Goal: Understand process/instructions

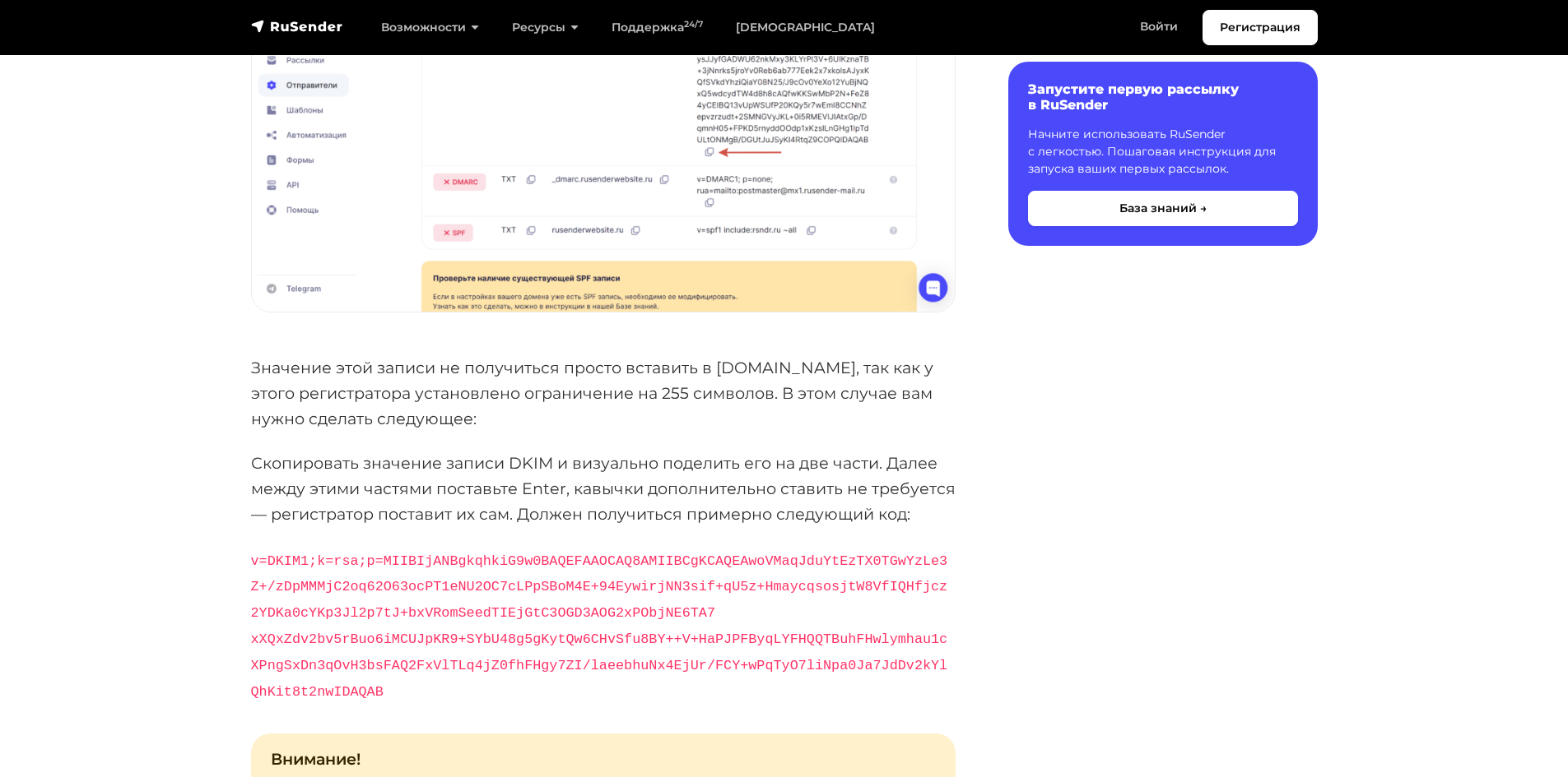
scroll to position [5510, 0]
drag, startPoint x: 552, startPoint y: 393, endPoint x: 587, endPoint y: 402, distance: 36.1
click at [587, 402] on p "Значение этой записи не получиться просто вставить в [DOMAIN_NAME], так как у э…" at bounding box center [603, 392] width 705 height 76
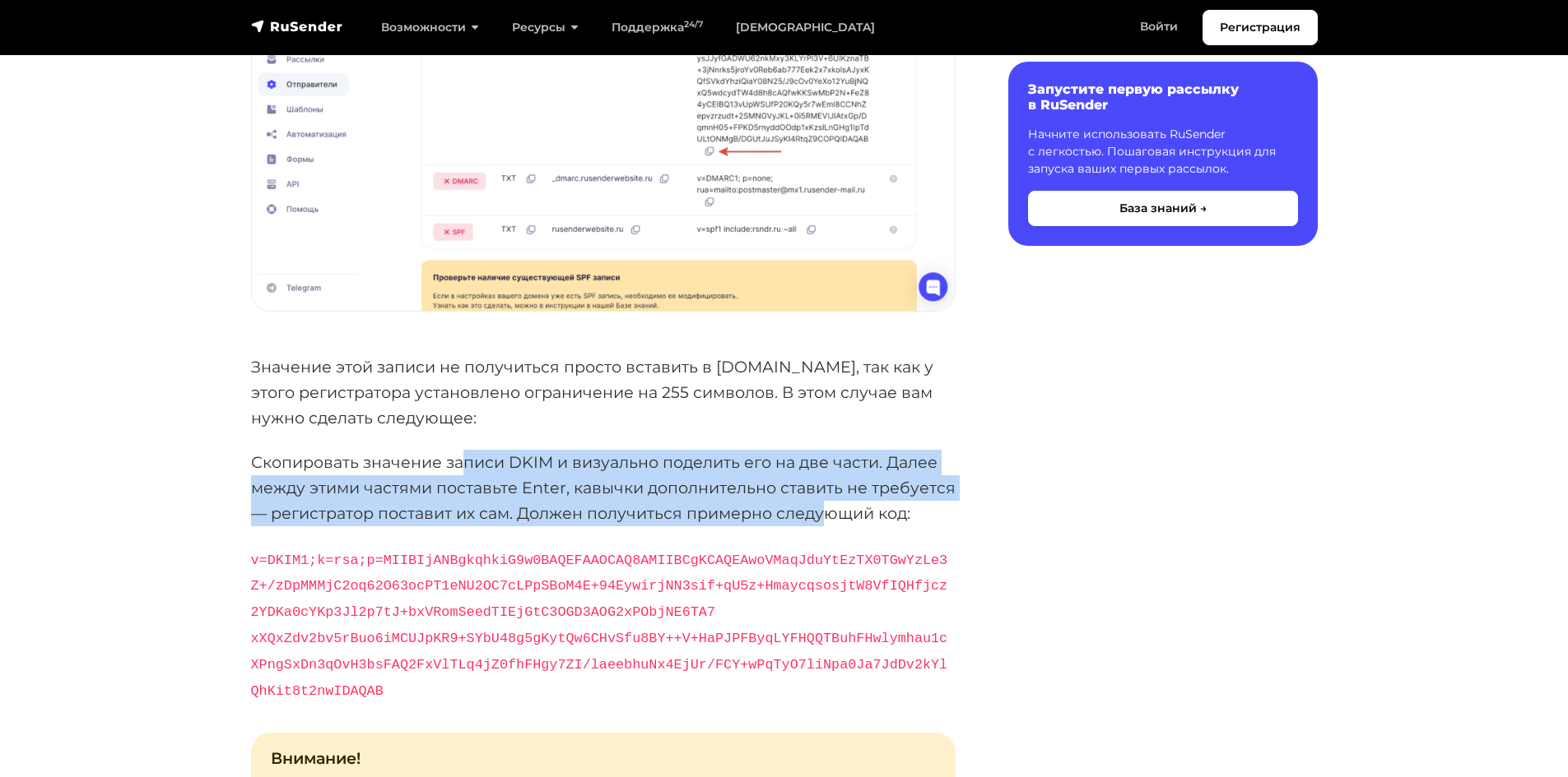
drag, startPoint x: 462, startPoint y: 458, endPoint x: 826, endPoint y: 520, distance: 369.2
click at [826, 520] on p "Скопировать значение записи DKIM и визуально поделить его на две части. Далее м…" at bounding box center [603, 487] width 705 height 76
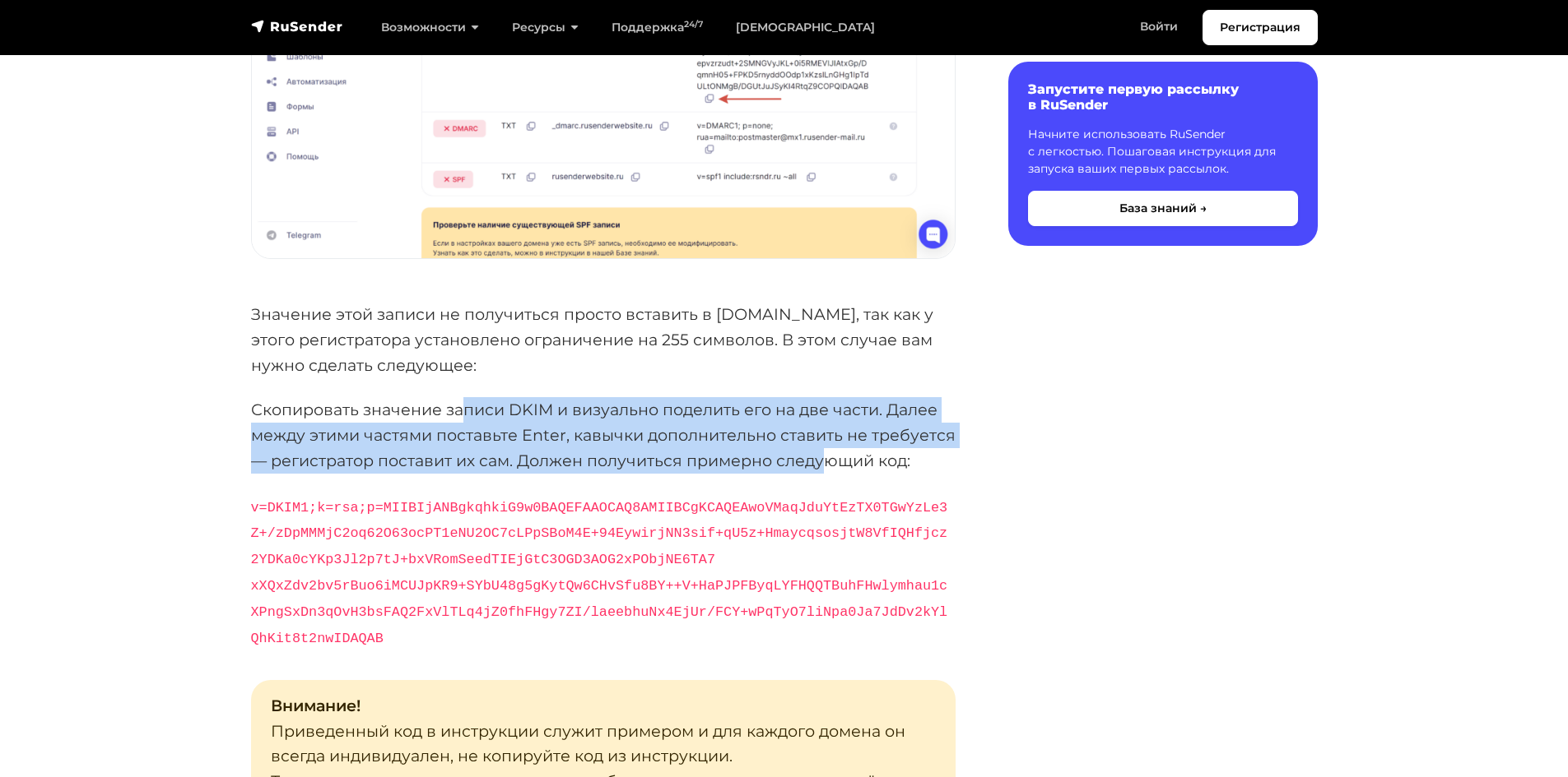
scroll to position [5592, 0]
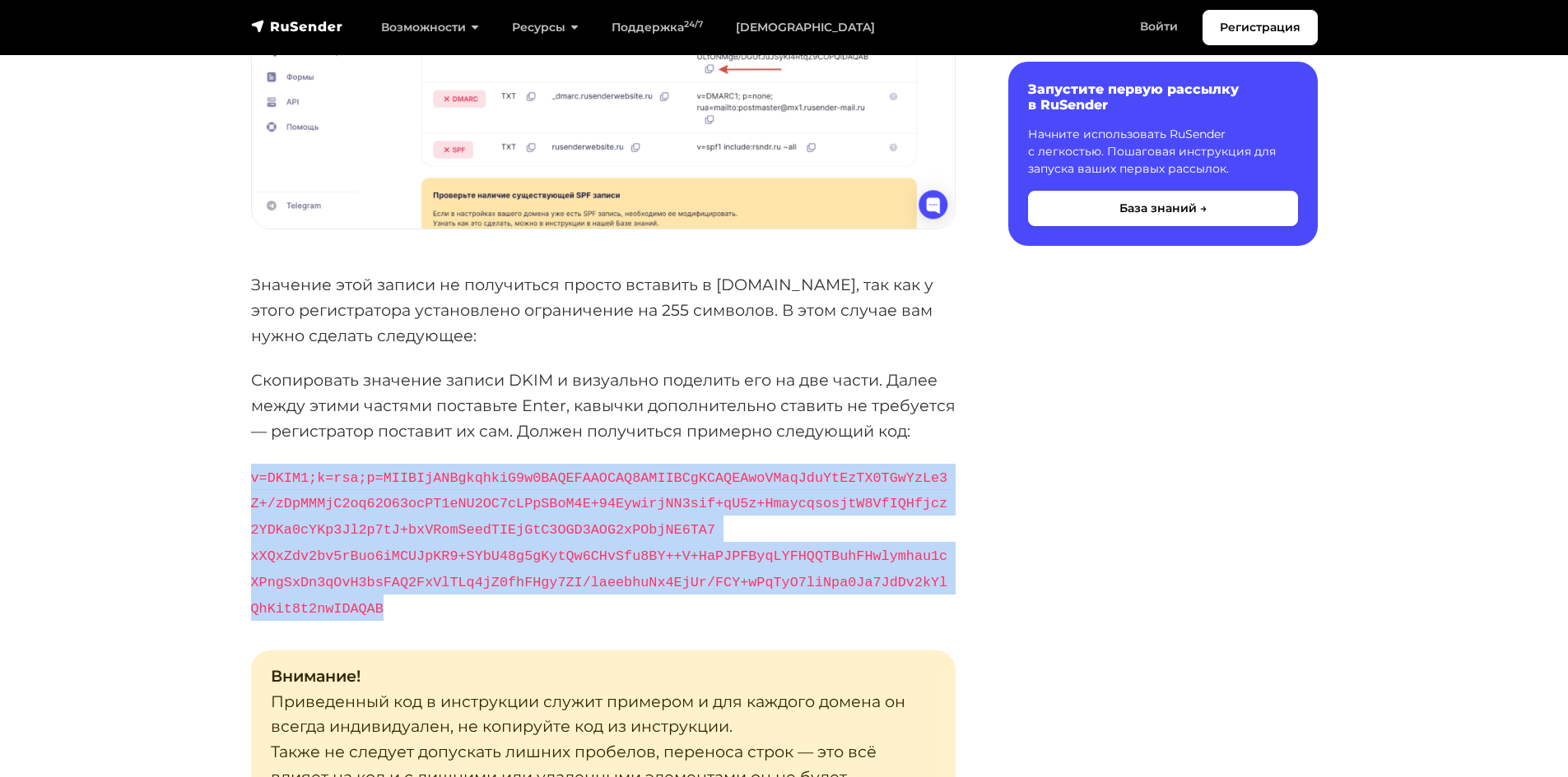
drag, startPoint x: 950, startPoint y: 579, endPoint x: 250, endPoint y: 472, distance: 708.1
click at [251, 472] on p "v=DKIM1;k=rsa;p=MIIBIjANBgkqhkiG9w0BAQEFAAOCAQ8AMIIBCgKCAQEAwoVMaqJduYtEzTX0TGw…" at bounding box center [603, 542] width 705 height 157
copy code "v=DKIM1;k=rsa;p=MIIBIjANBgkqhkiG9w0BAQEFAAOCAQ8AMIIBCgKCAQEAwoVMaqJduYtEzTX0TGw…"
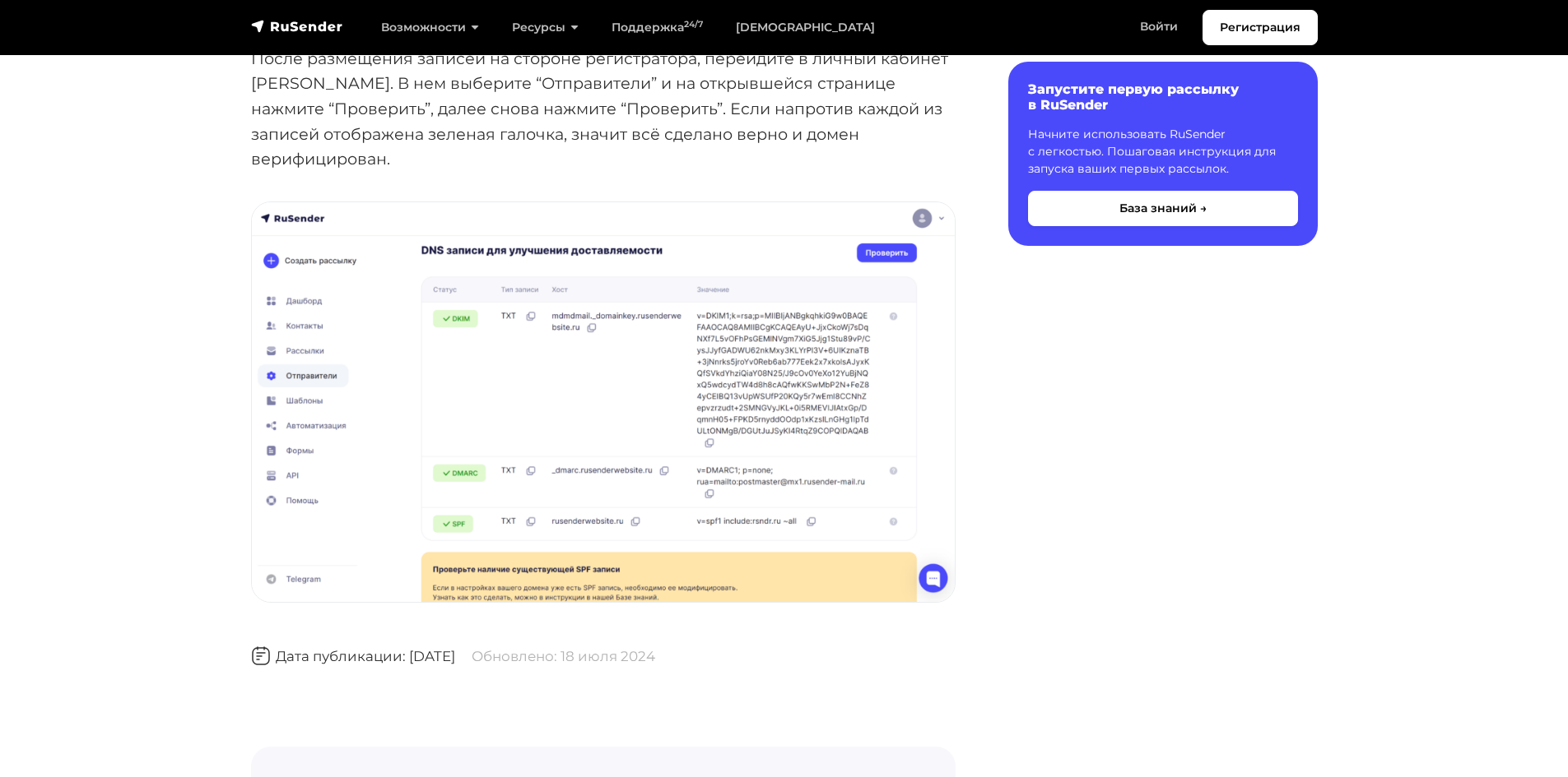
scroll to position [7402, 0]
